Goal: Task Accomplishment & Management: Manage account settings

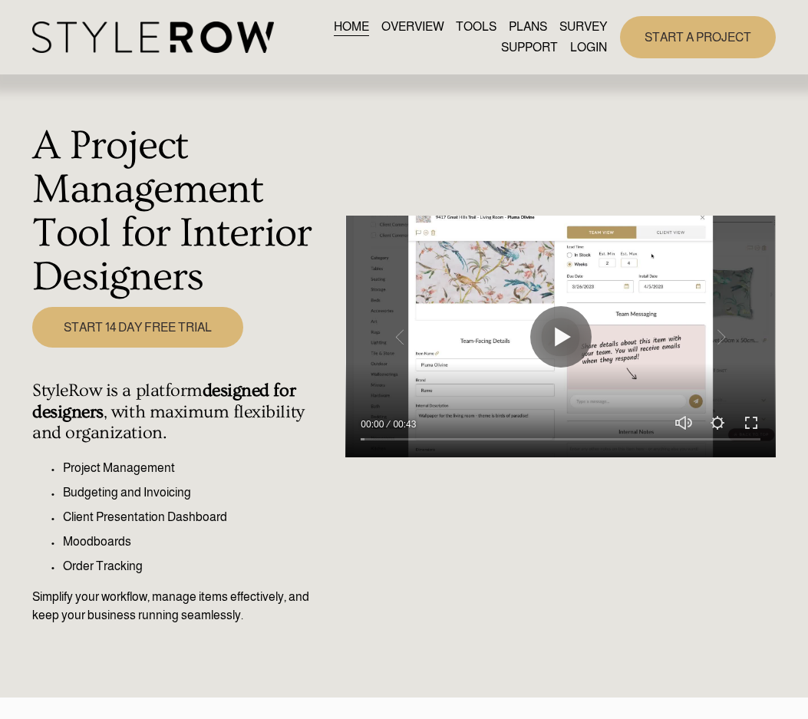
click at [583, 42] on link "LOGIN" at bounding box center [588, 48] width 37 height 21
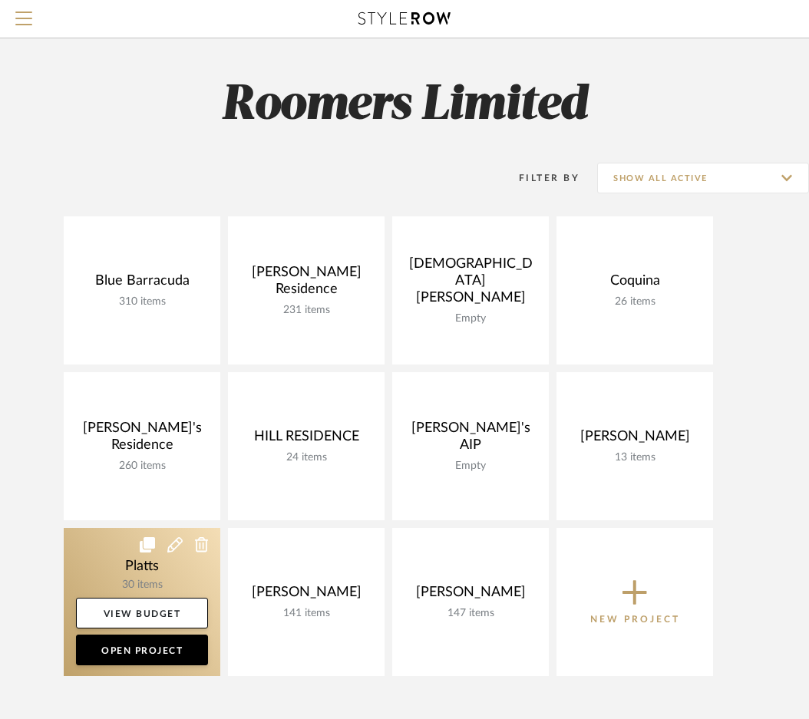
click at [178, 546] on icon at bounding box center [174, 544] width 15 height 15
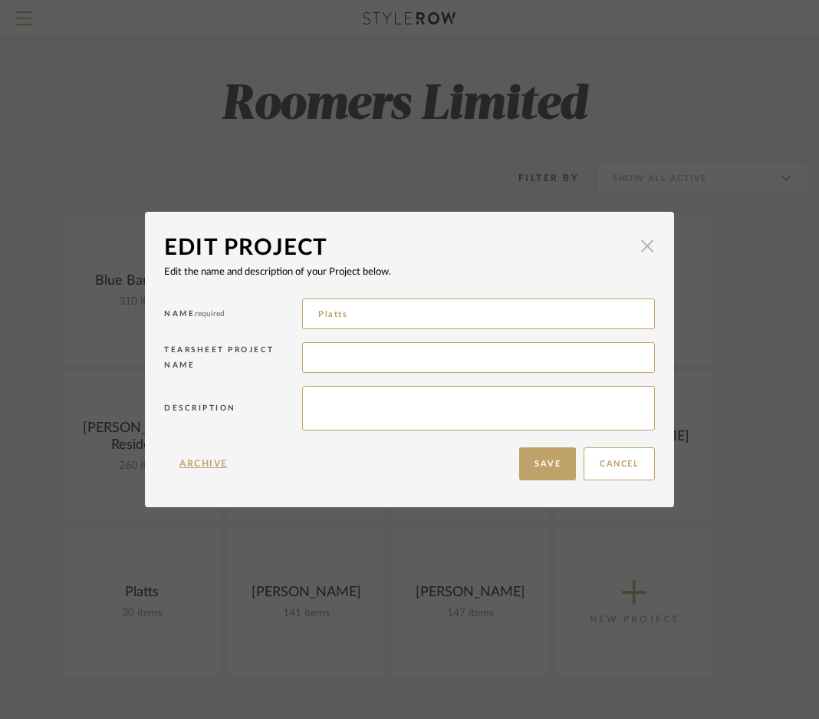
click at [644, 246] on span "button" at bounding box center [647, 246] width 31 height 31
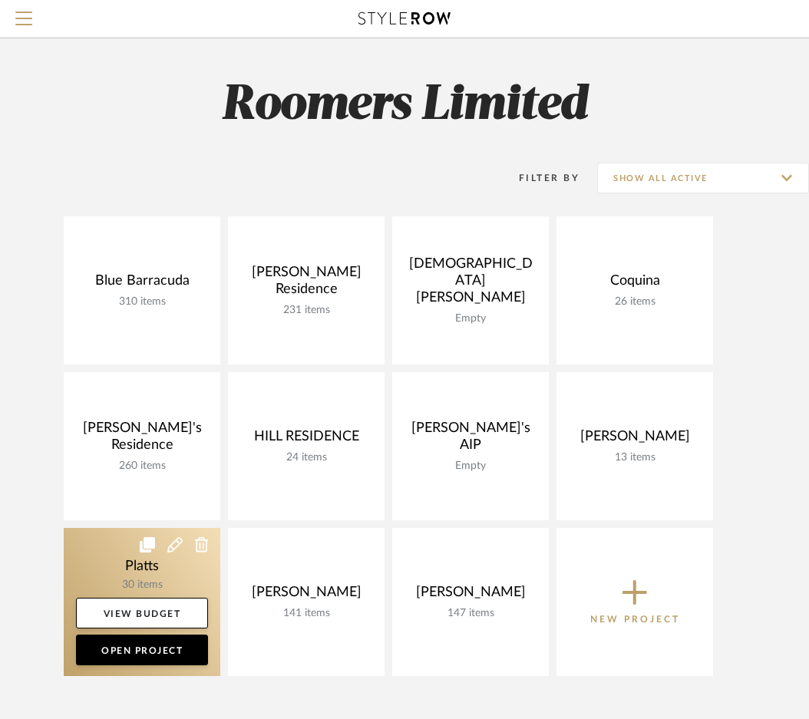
click at [91, 562] on link at bounding box center [142, 602] width 157 height 148
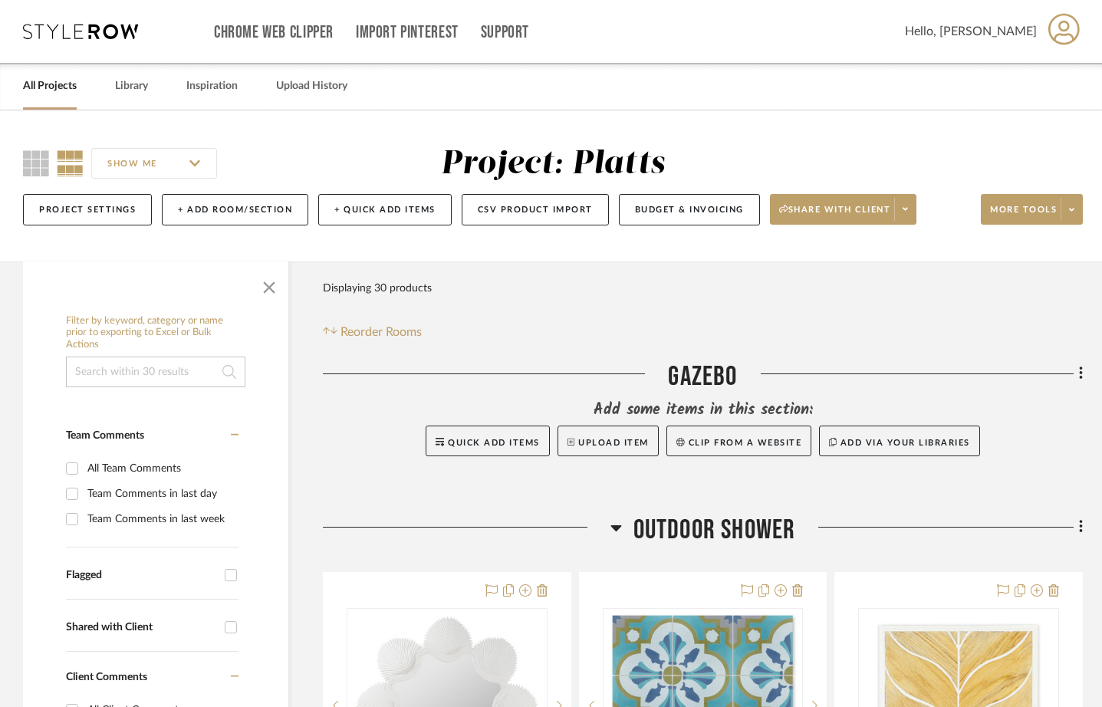
drag, startPoint x: 842, startPoint y: 297, endPoint x: 813, endPoint y: 314, distance: 33.7
click at [813, 314] on div "Filter Products Displaying 30 products Reorder Rooms" at bounding box center [703, 307] width 760 height 68
click at [819, 216] on span at bounding box center [1071, 209] width 21 height 23
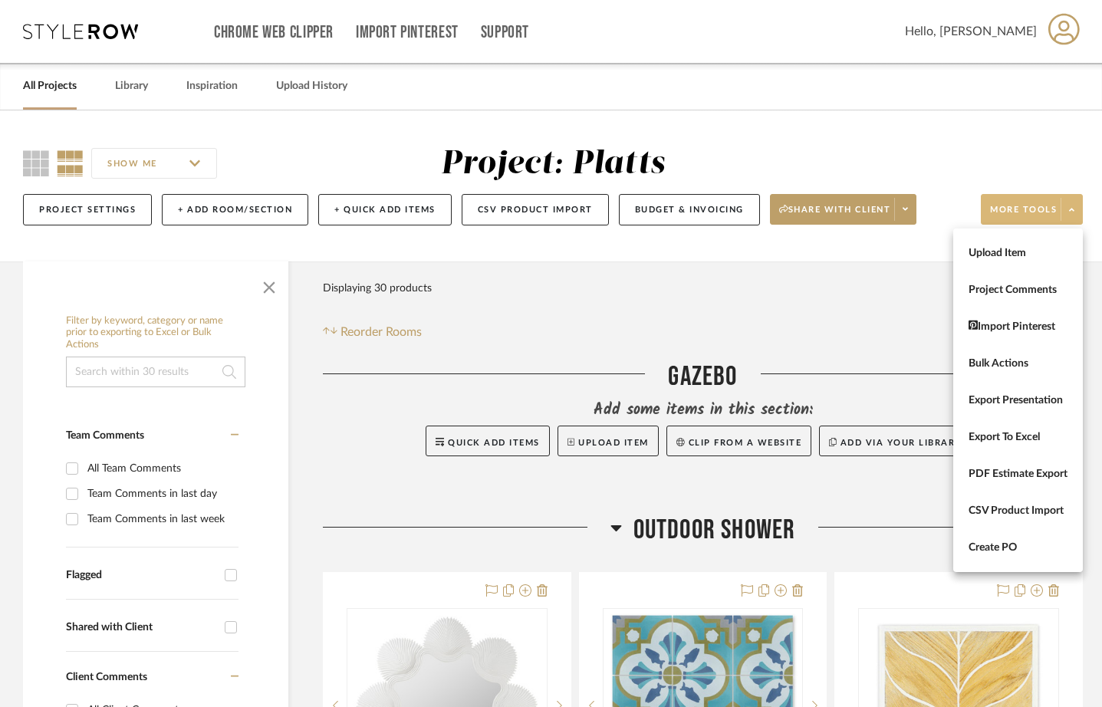
click at [819, 216] on div at bounding box center [551, 353] width 1102 height 707
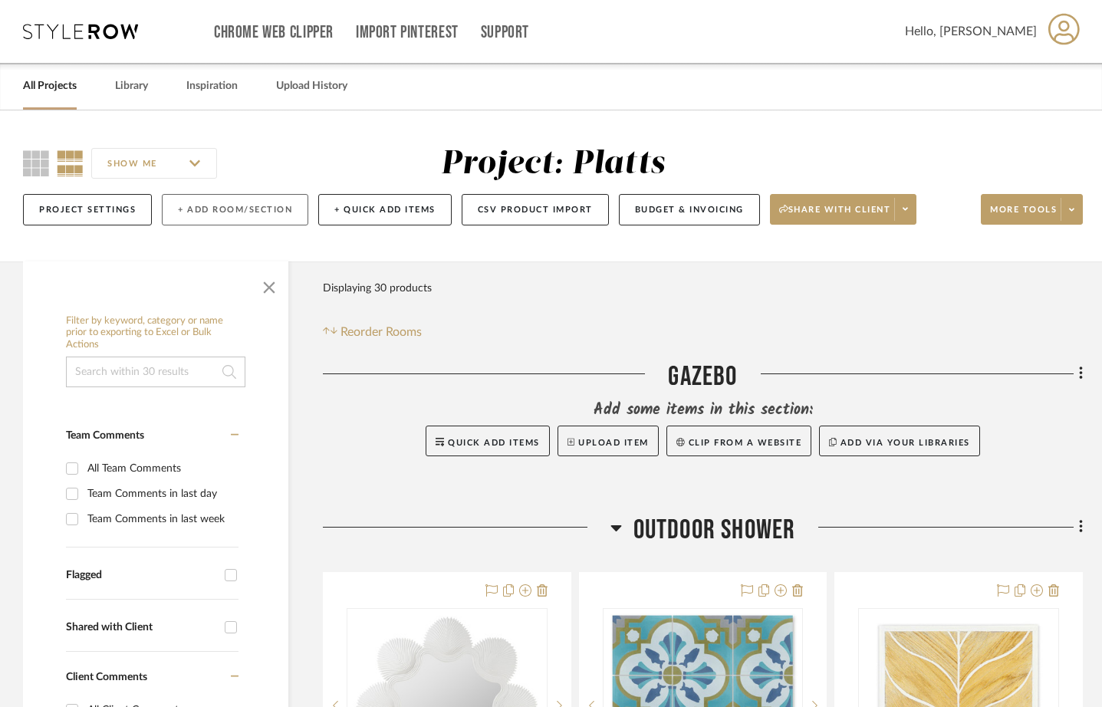
click at [246, 216] on button "+ Add Room/Section" at bounding box center [235, 209] width 147 height 31
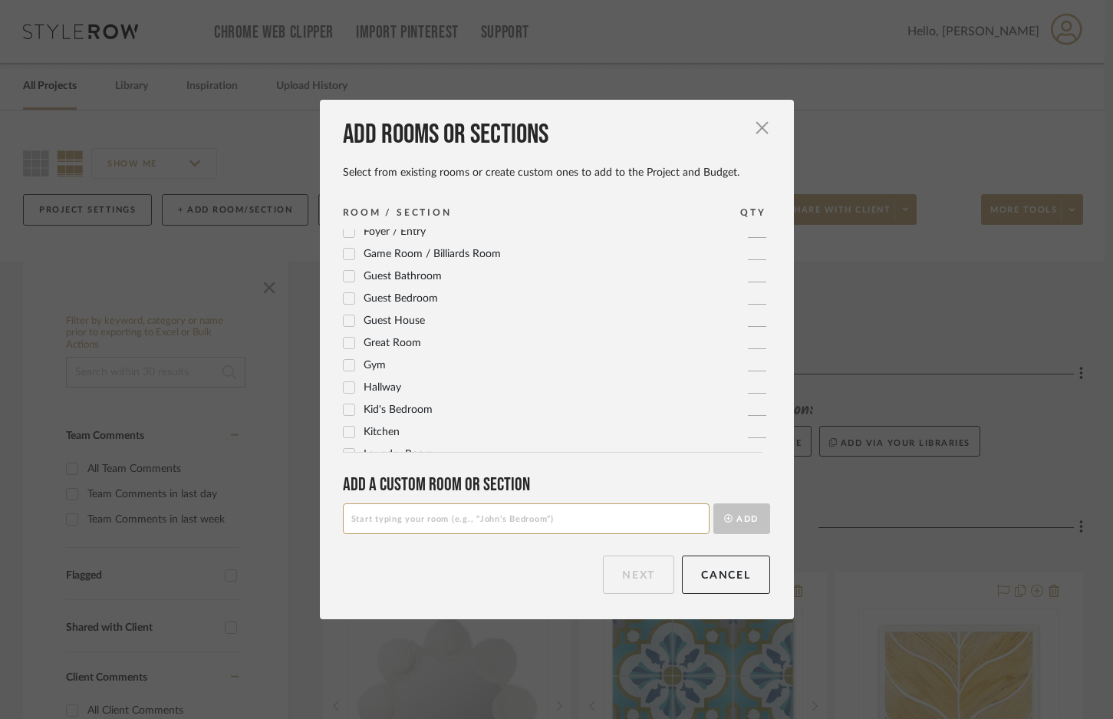
scroll to position [230, 0]
click at [344, 360] on icon at bounding box center [349, 364] width 11 height 11
click at [631, 580] on button "Next" at bounding box center [638, 574] width 71 height 38
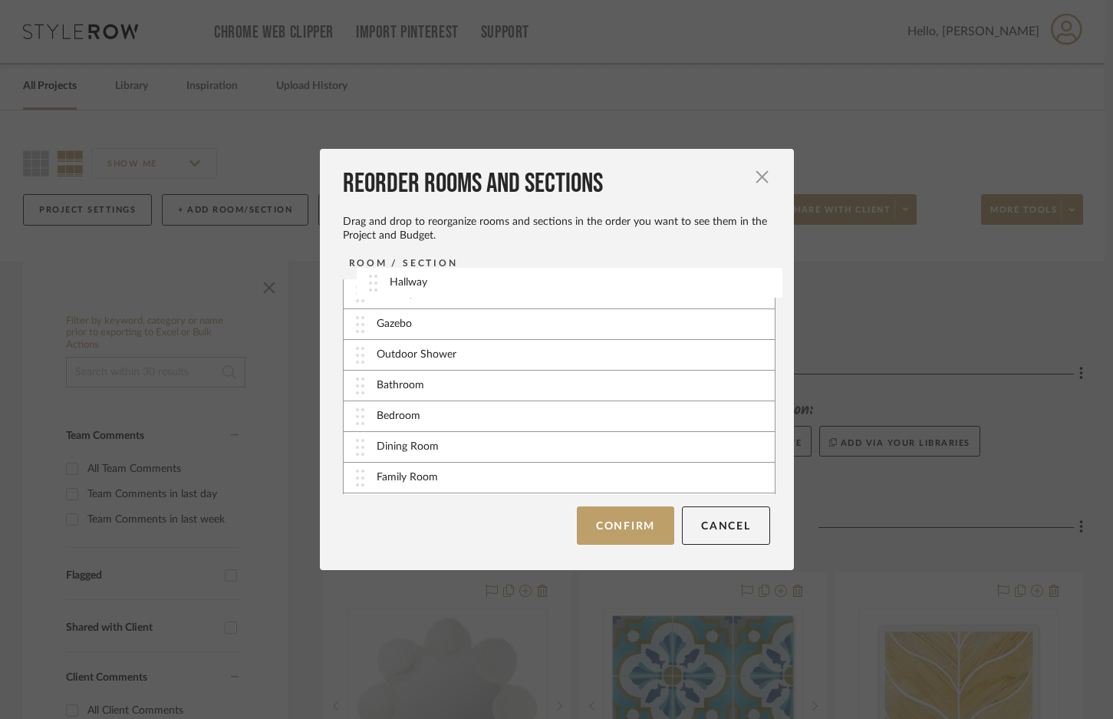
scroll to position [0, 0]
drag, startPoint x: 414, startPoint y: 482, endPoint x: 440, endPoint y: 349, distance: 135.1
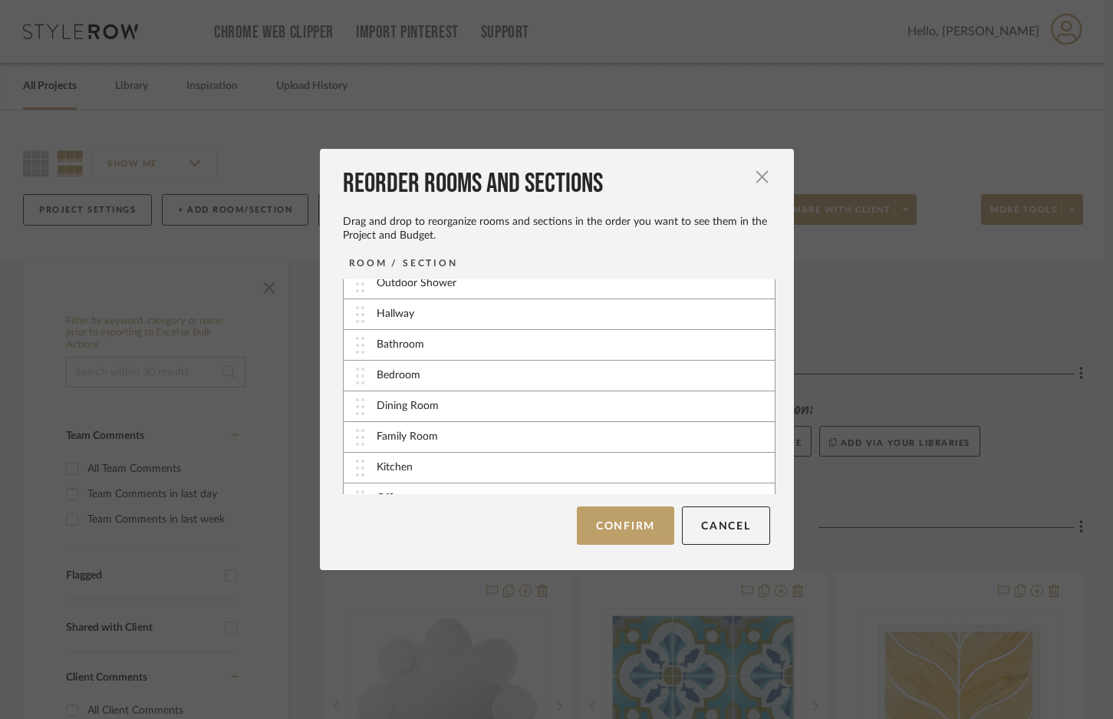
scroll to position [62, 0]
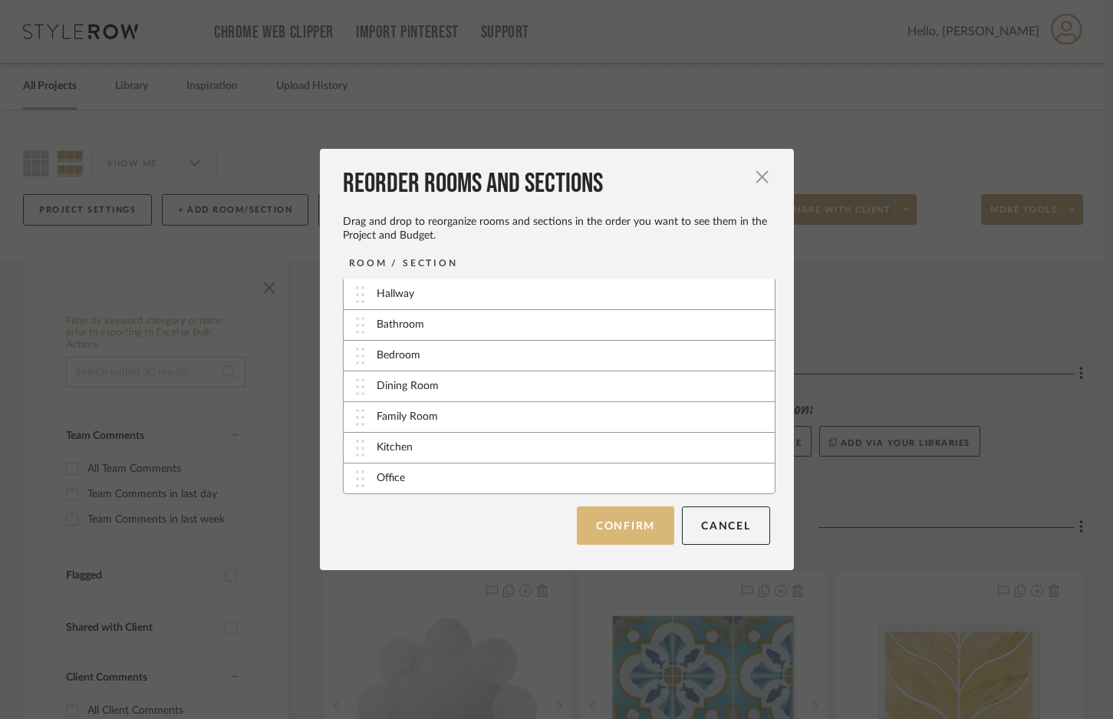
click at [608, 526] on button "Confirm" at bounding box center [625, 525] width 97 height 38
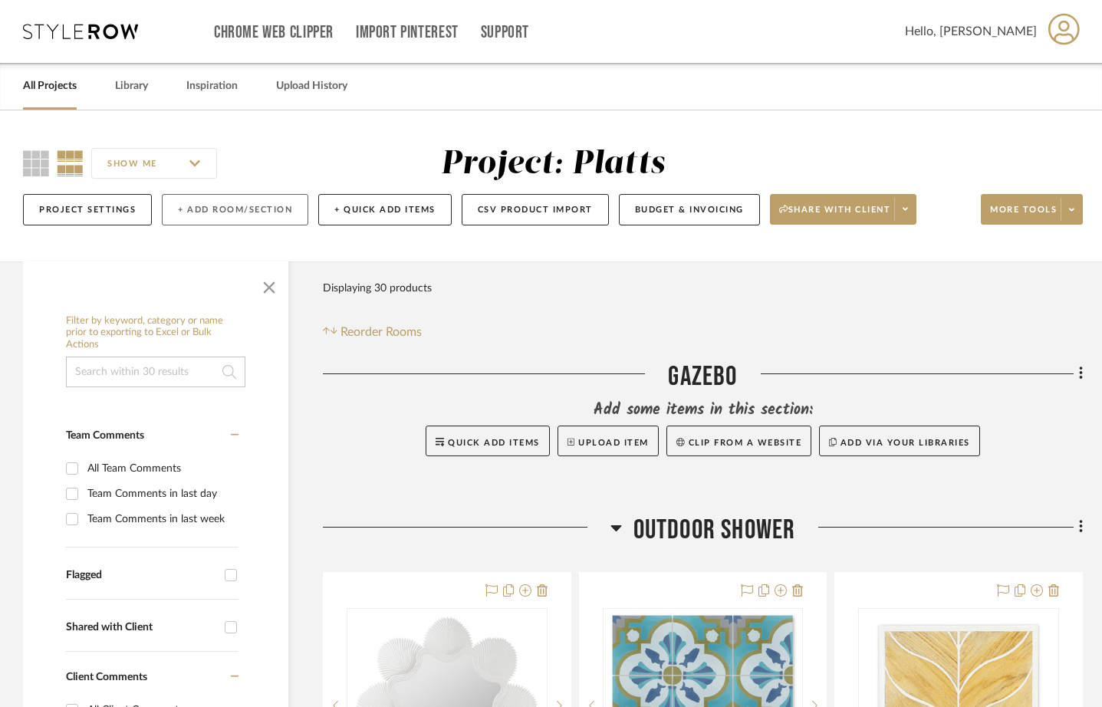
click at [267, 213] on button "+ Add Room/Section" at bounding box center [235, 209] width 147 height 31
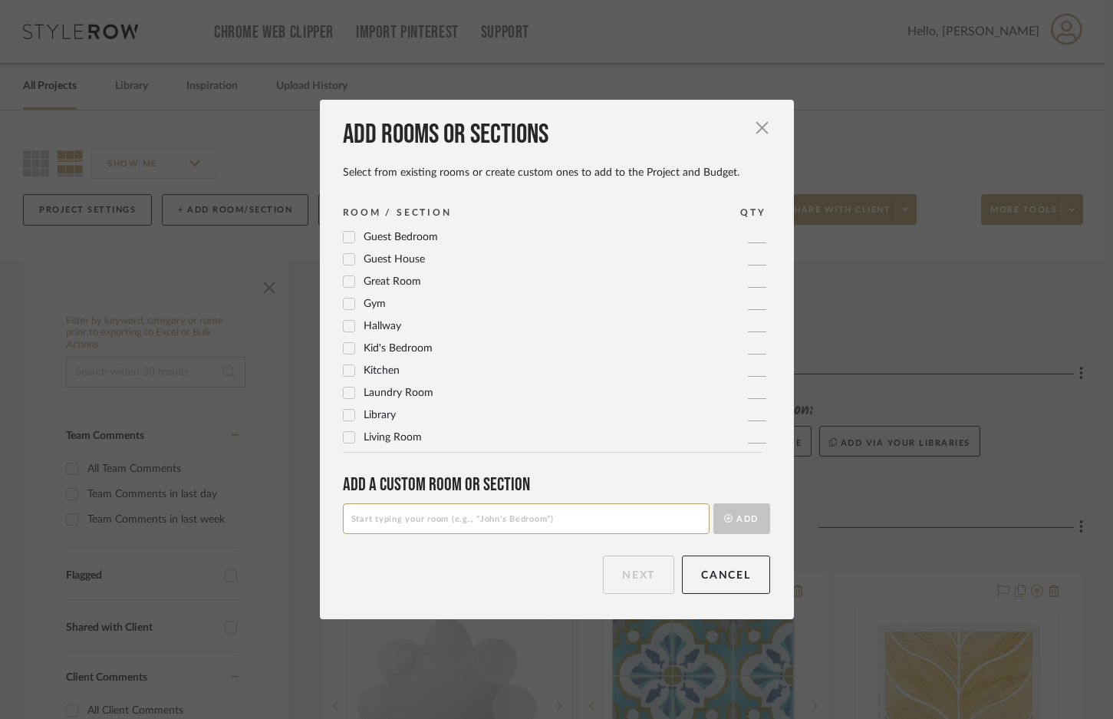
scroll to position [307, 0]
click at [344, 398] on icon at bounding box center [349, 399] width 11 height 11
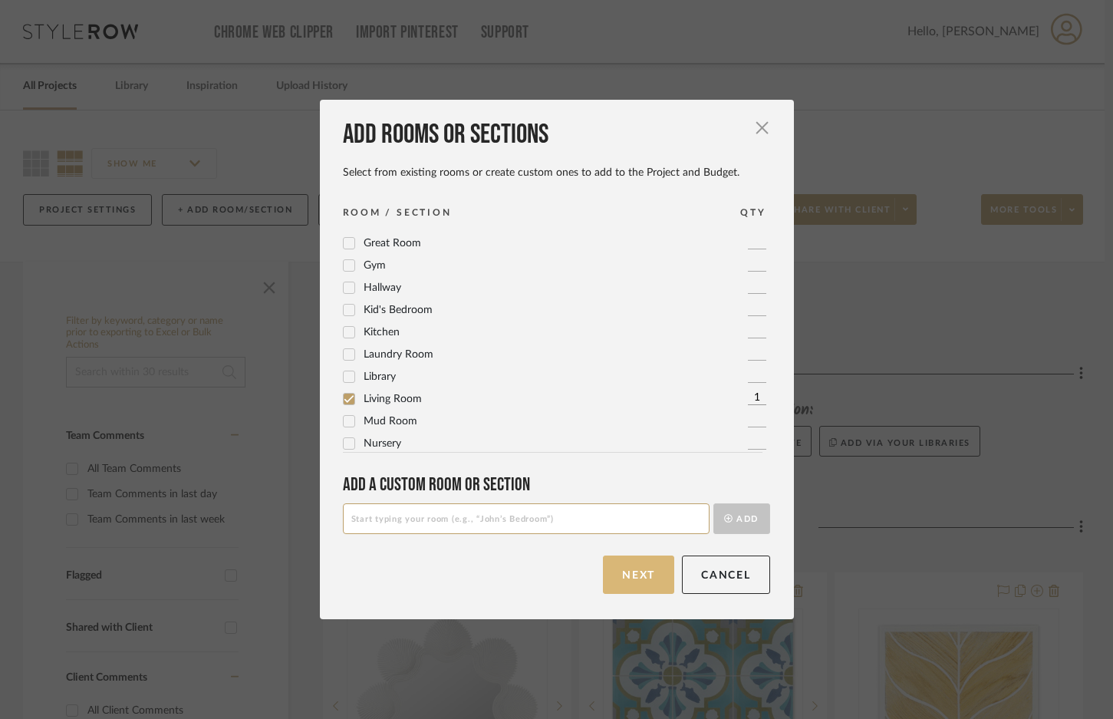
click at [644, 579] on button "Next" at bounding box center [638, 574] width 71 height 38
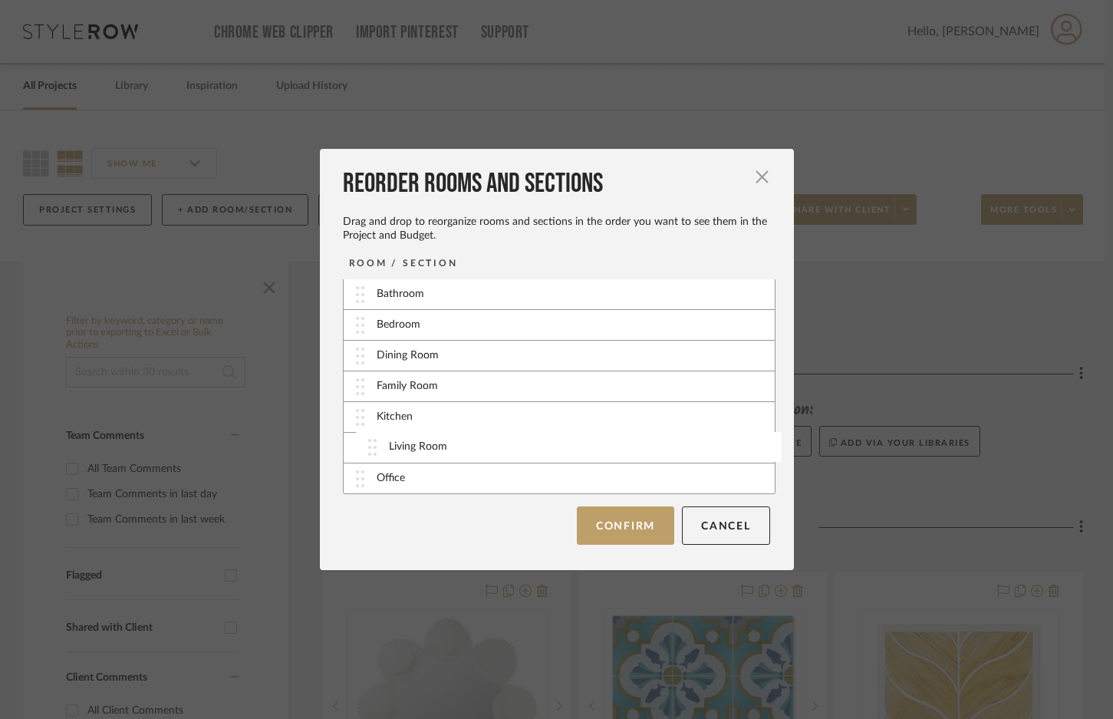
scroll to position [94, 0]
drag, startPoint x: 400, startPoint y: 478, endPoint x: 404, endPoint y: 436, distance: 42.4
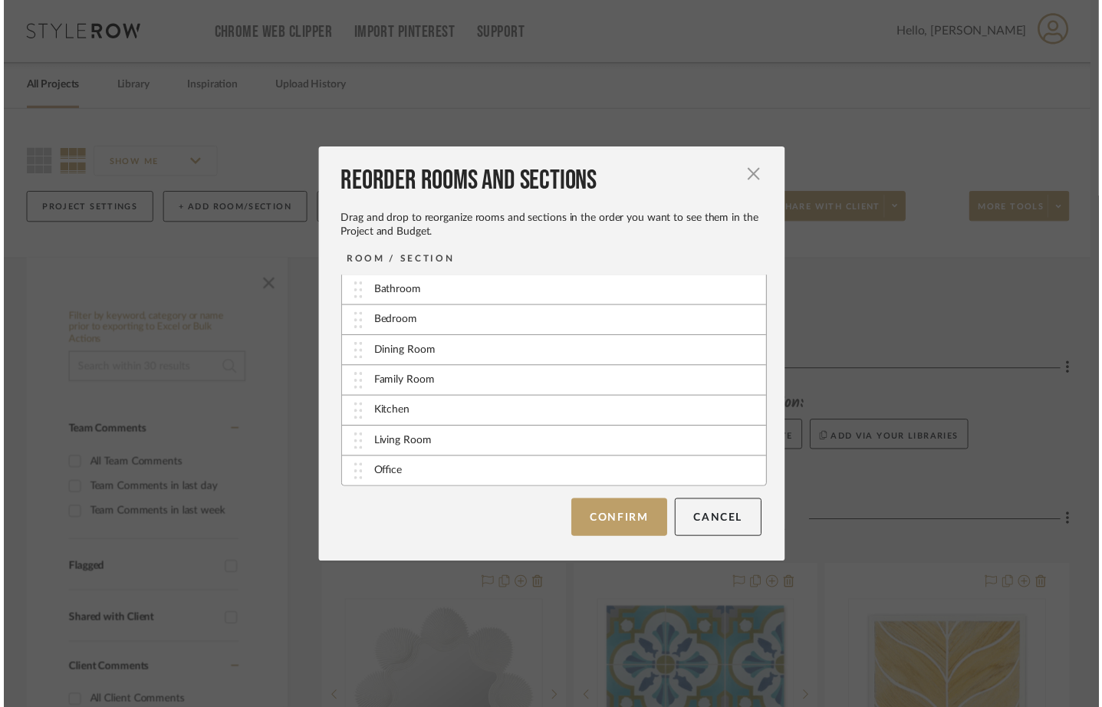
scroll to position [93, 0]
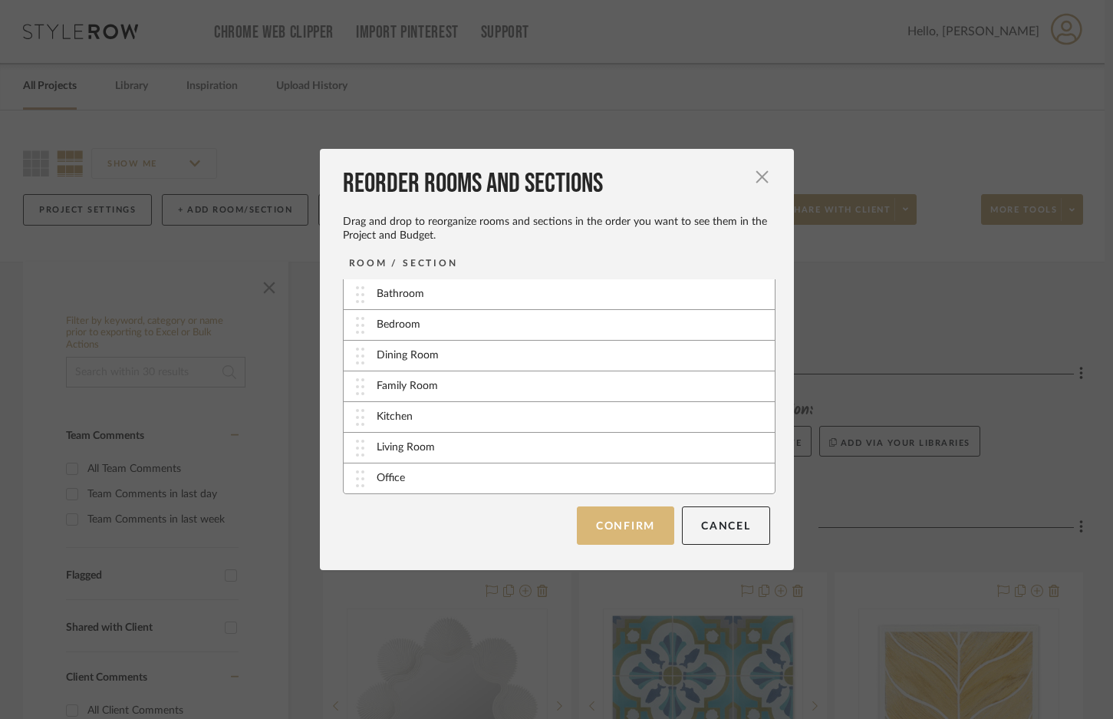
click at [615, 522] on button "Confirm" at bounding box center [625, 525] width 97 height 38
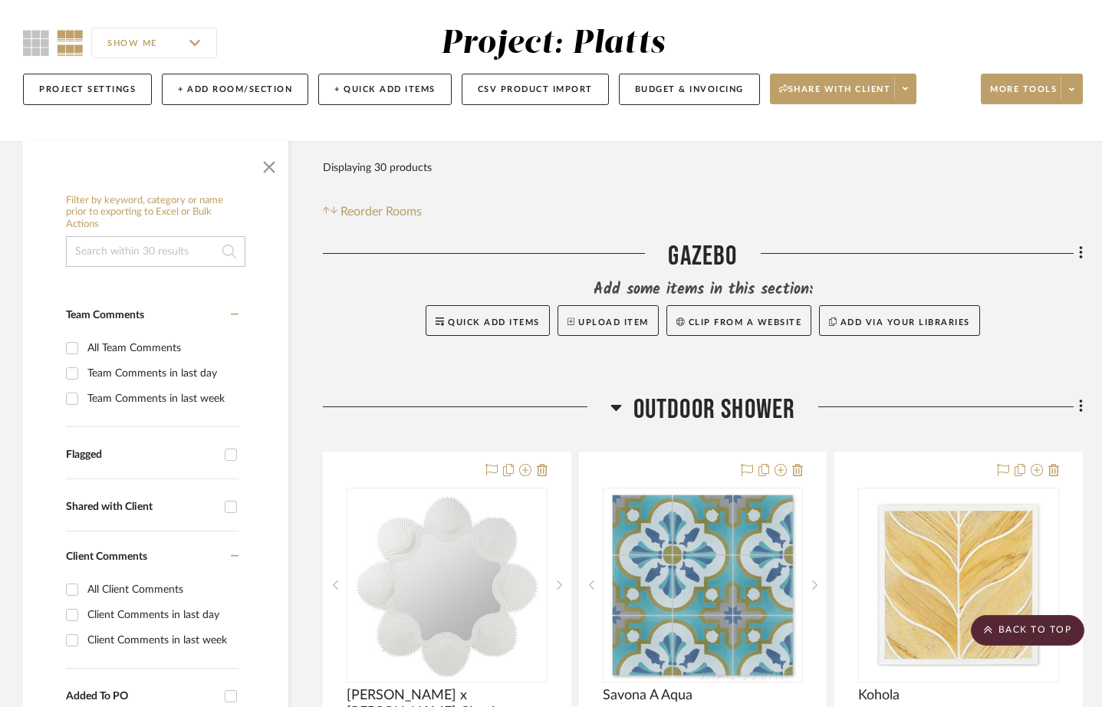
scroll to position [0, 0]
